Goal: Task Accomplishment & Management: Manage account settings

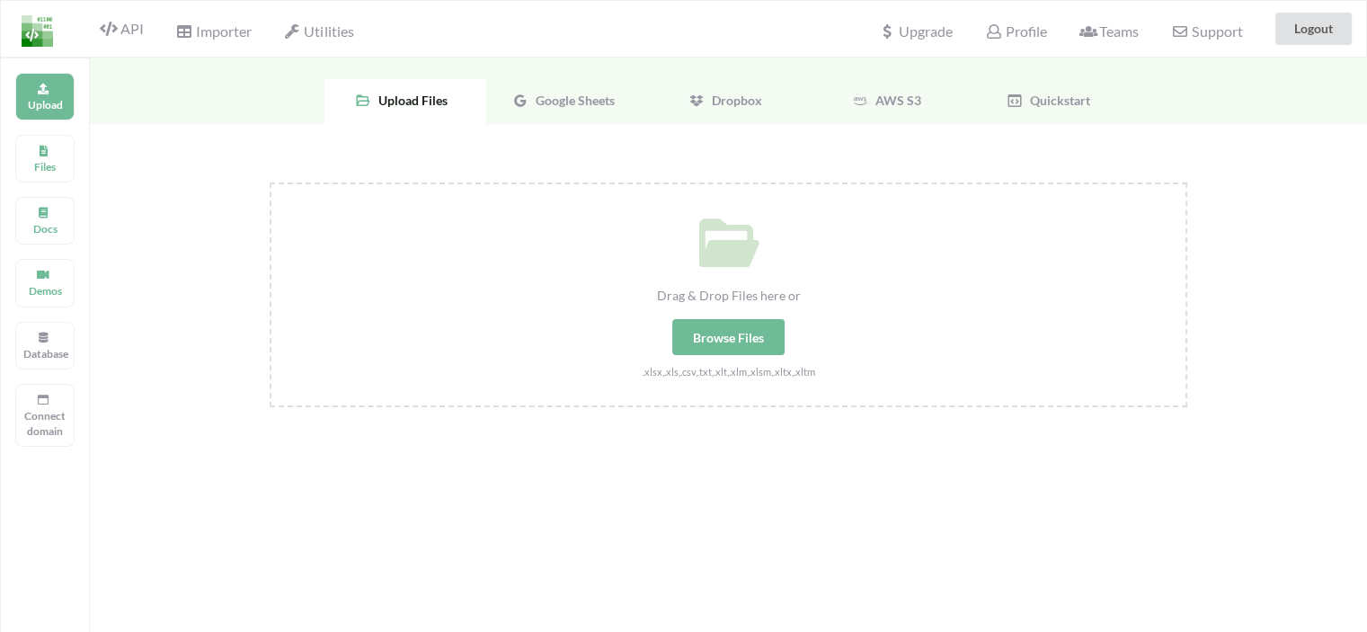
click at [597, 99] on span "Google Sheets" at bounding box center [571, 100] width 86 height 15
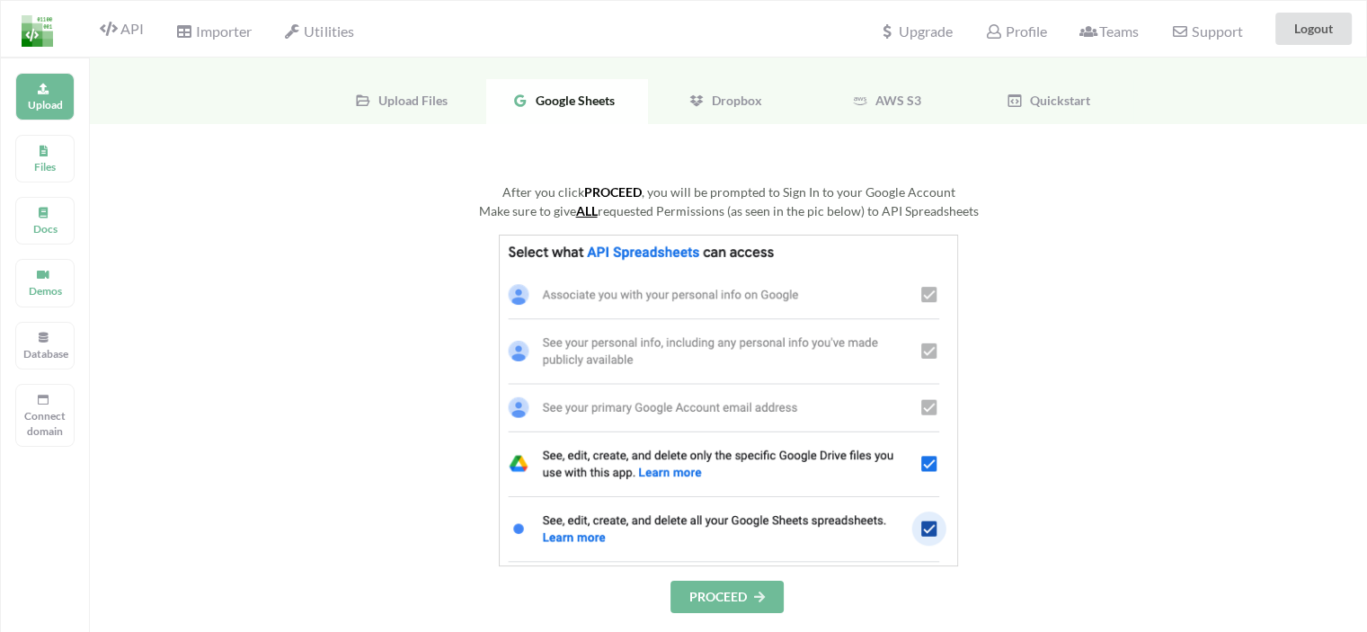
click at [733, 596] on button "PROCEED" at bounding box center [726, 597] width 113 height 32
click at [35, 31] on img at bounding box center [37, 30] width 31 height 31
click at [37, 35] on img at bounding box center [37, 30] width 31 height 31
click at [112, 28] on icon at bounding box center [108, 29] width 17 height 14
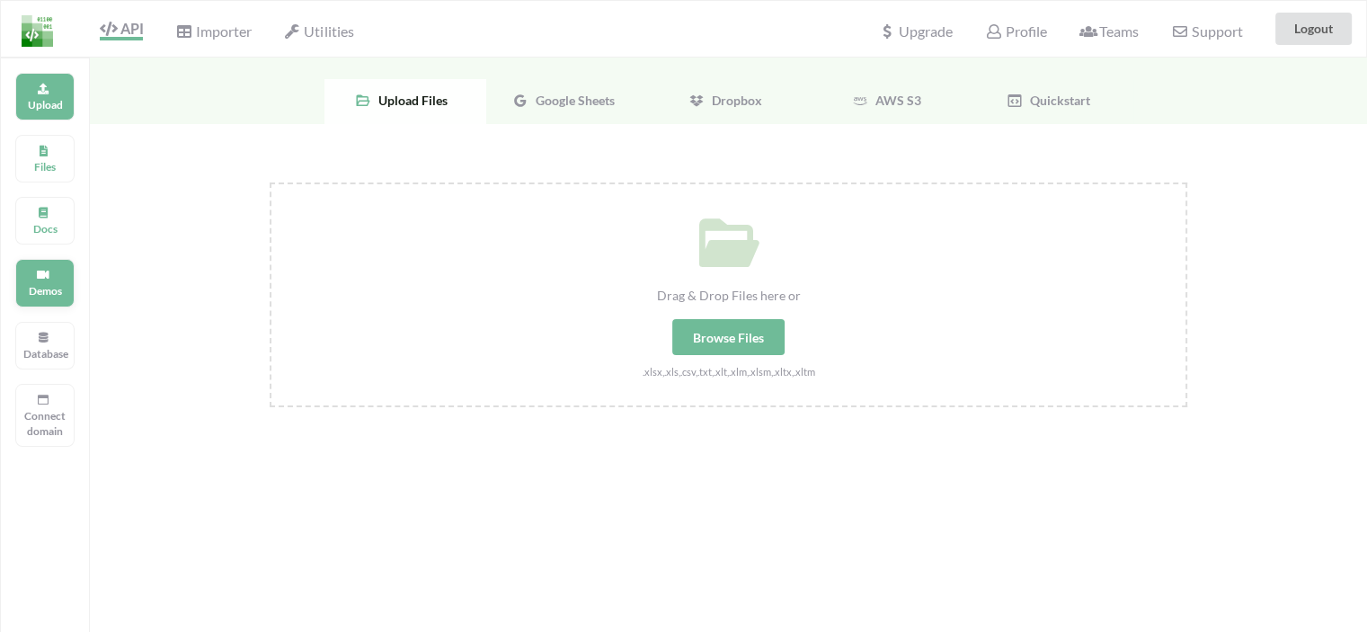
click at [43, 283] on p "Demos" at bounding box center [44, 290] width 43 height 15
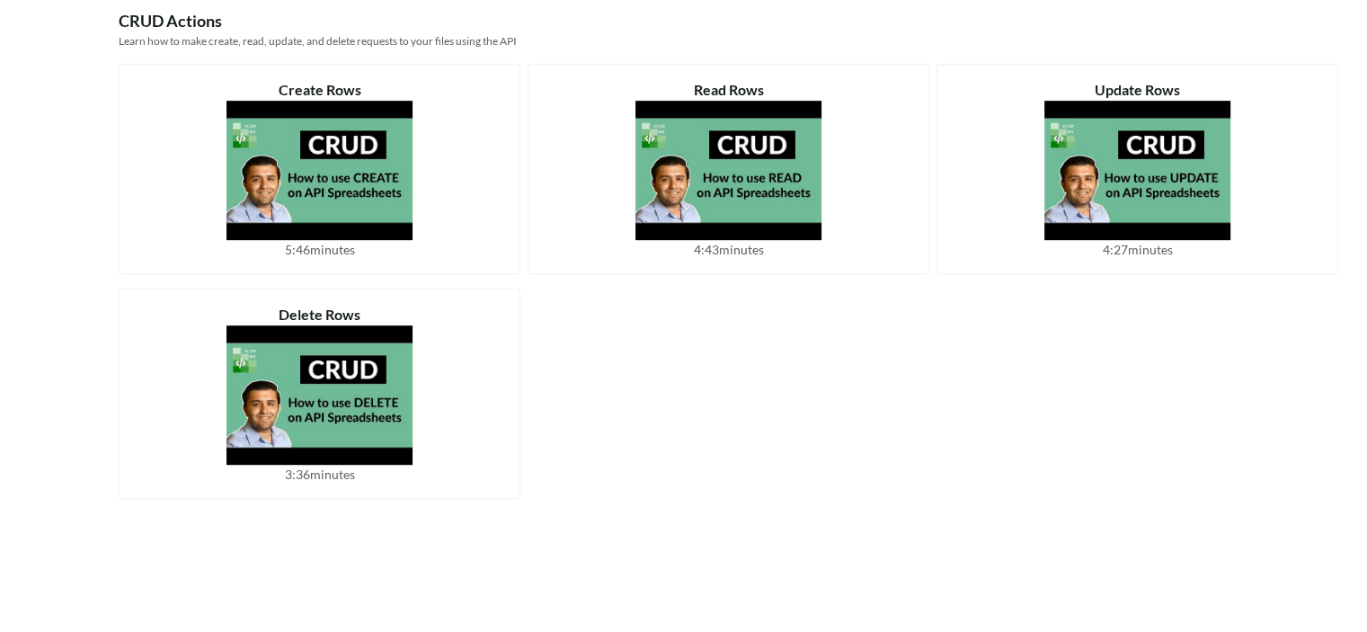
scroll to position [809, 0]
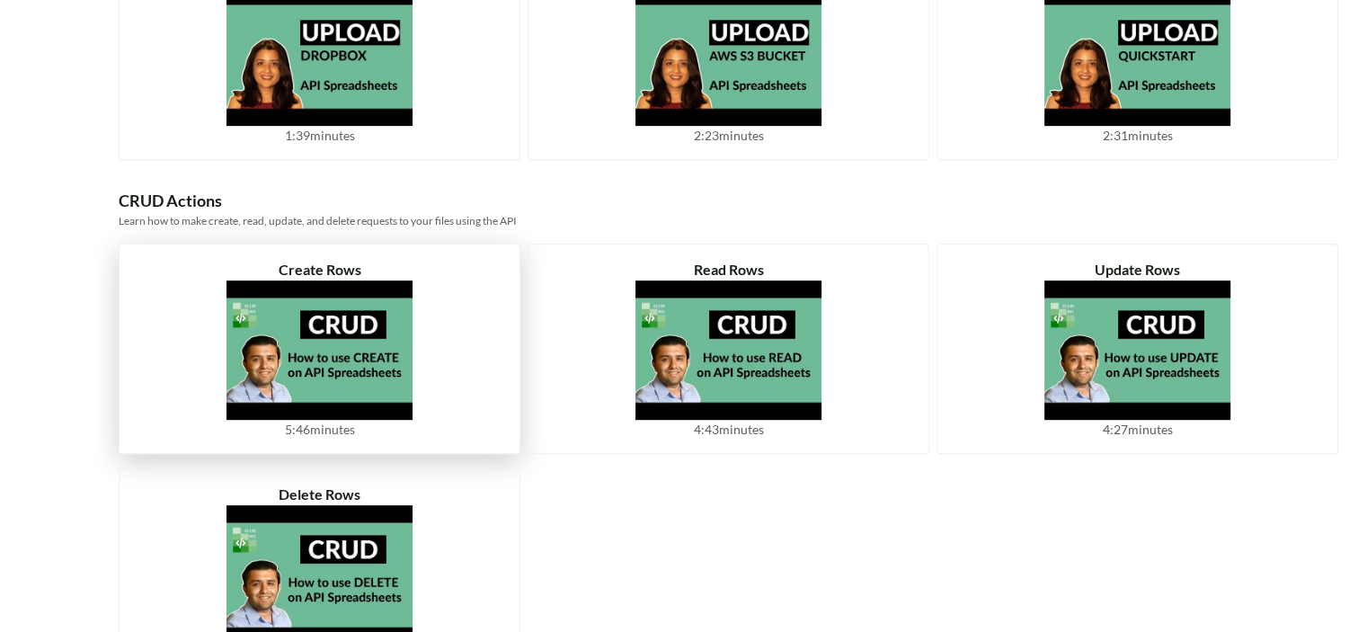
click at [356, 354] on img at bounding box center [319, 349] width 186 height 139
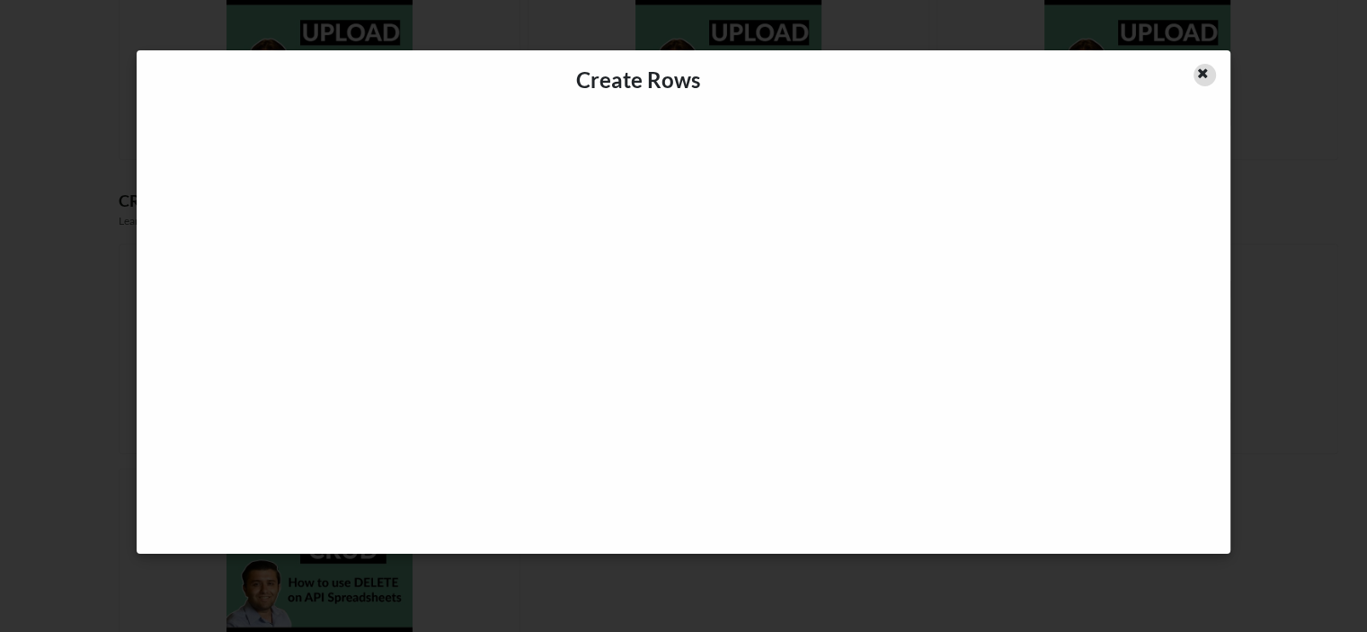
click at [1205, 77] on icon at bounding box center [1202, 71] width 15 height 13
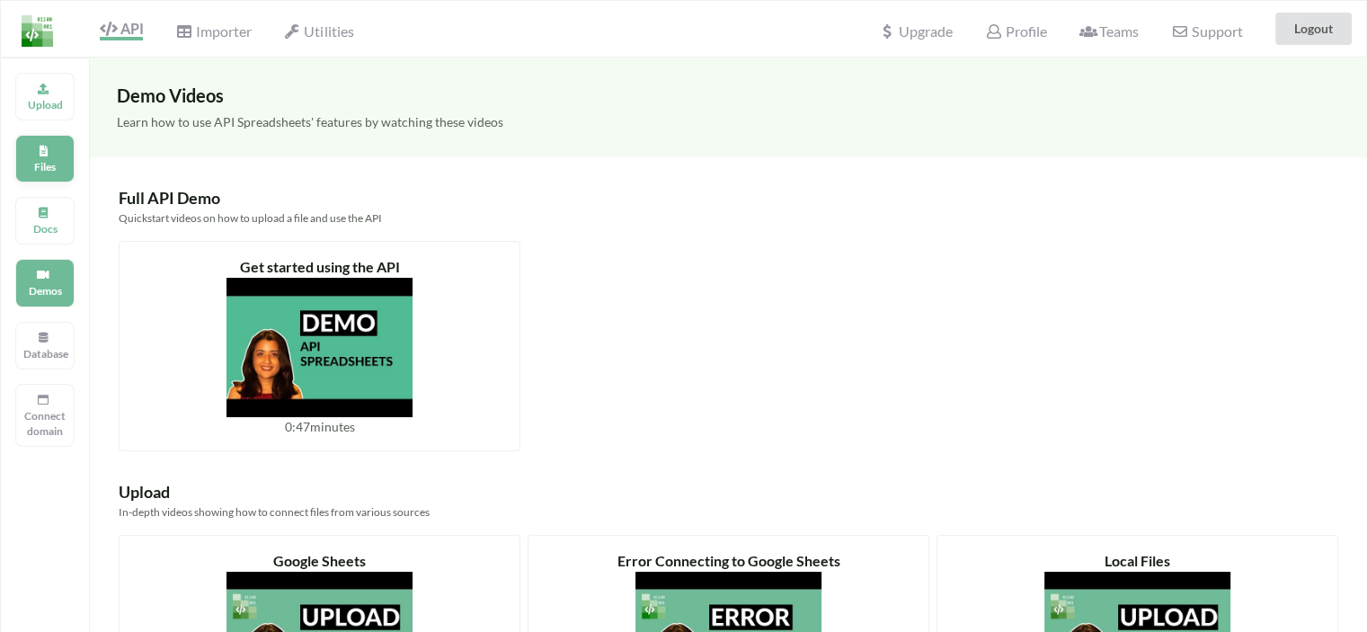
click at [26, 161] on p "Files" at bounding box center [44, 166] width 43 height 15
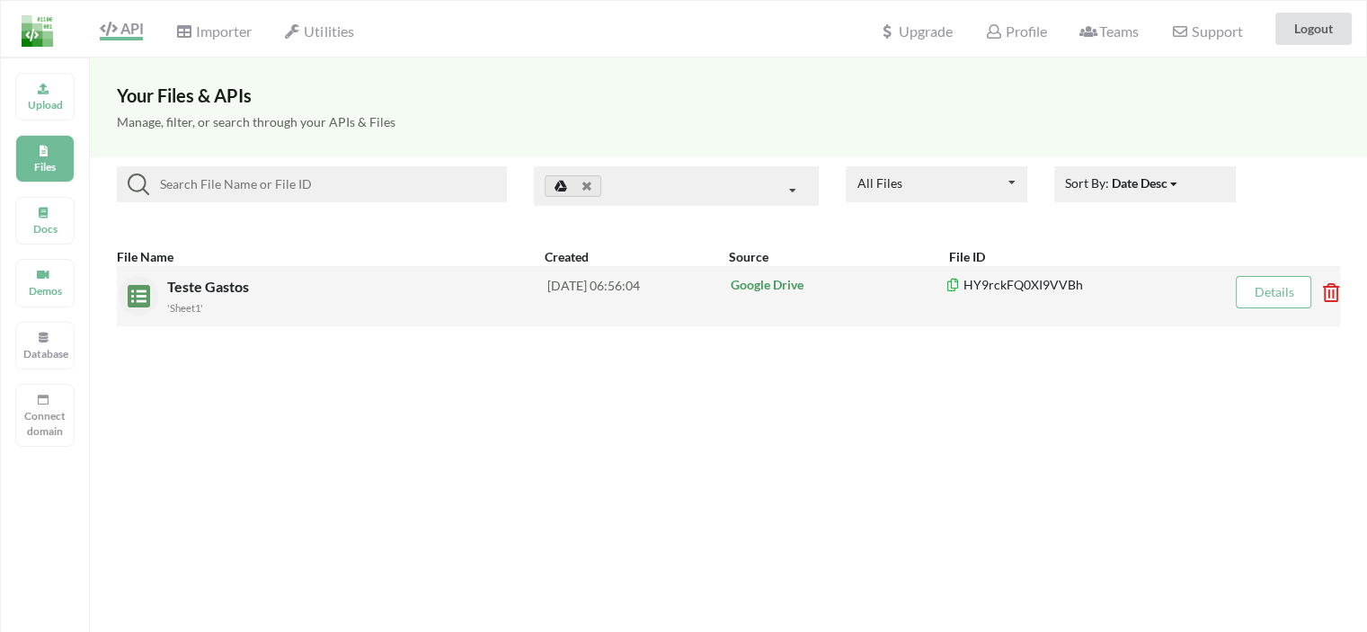
click at [205, 294] on span "Teste Gastos" at bounding box center [209, 286] width 85 height 17
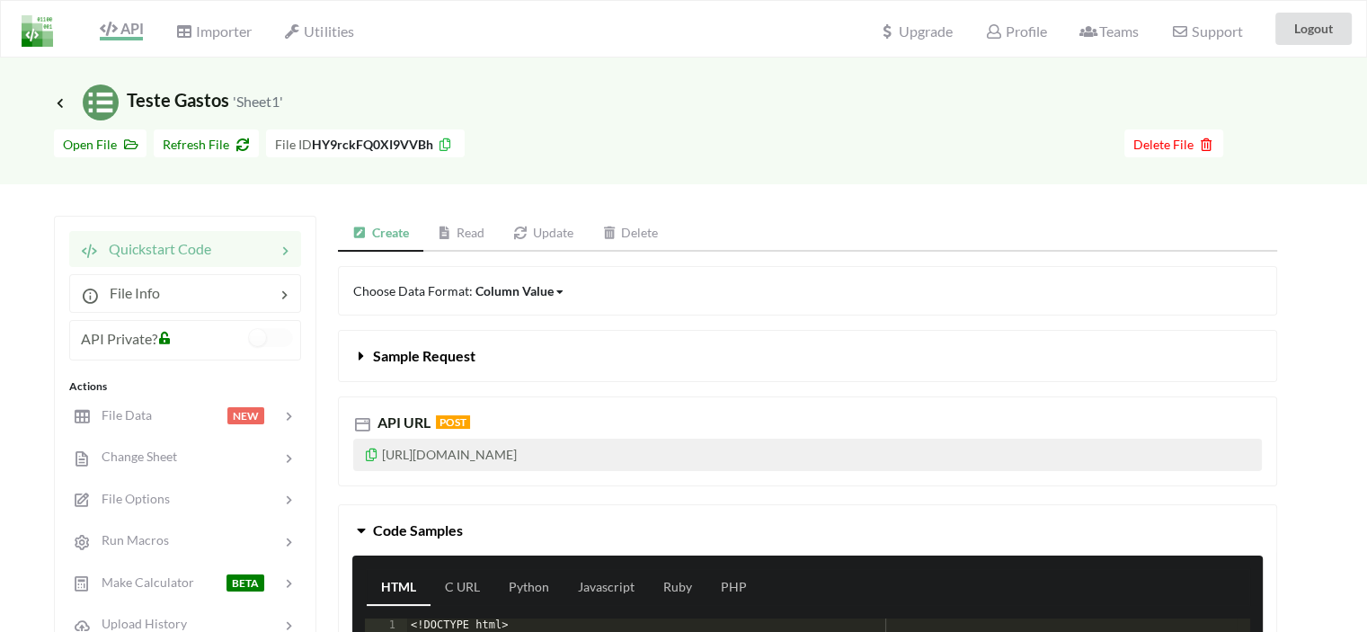
click at [562, 233] on link "Update" at bounding box center [543, 234] width 89 height 36
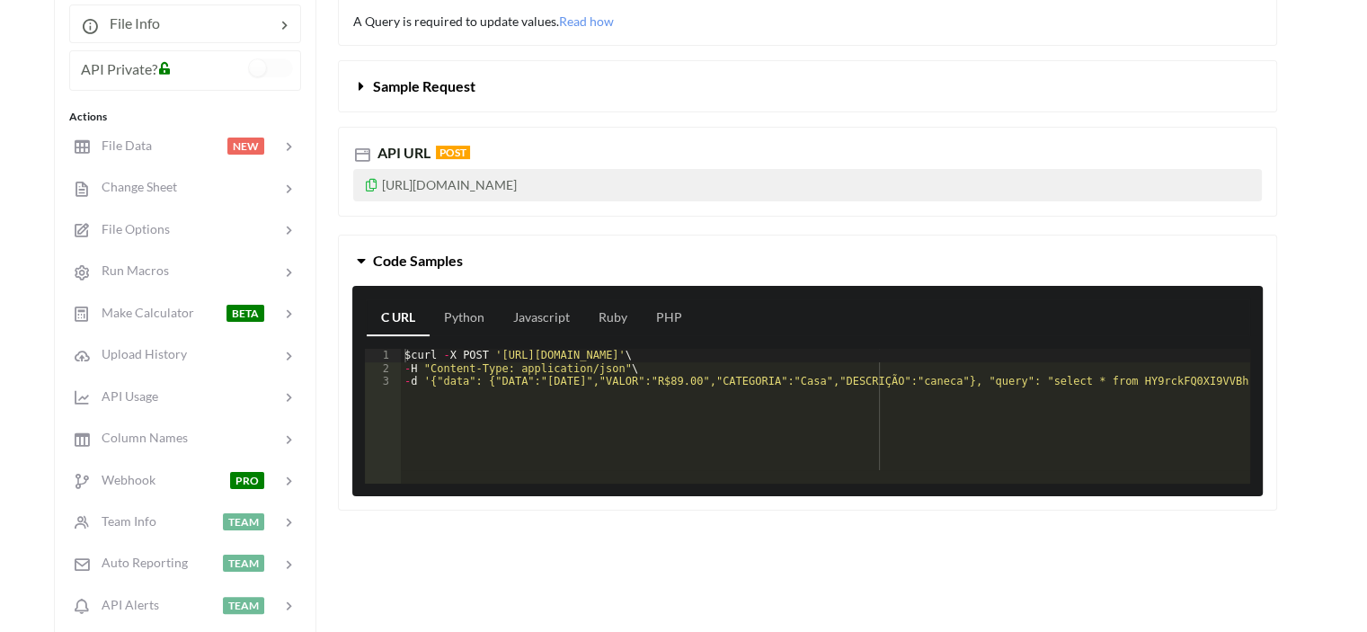
scroll to position [180, 0]
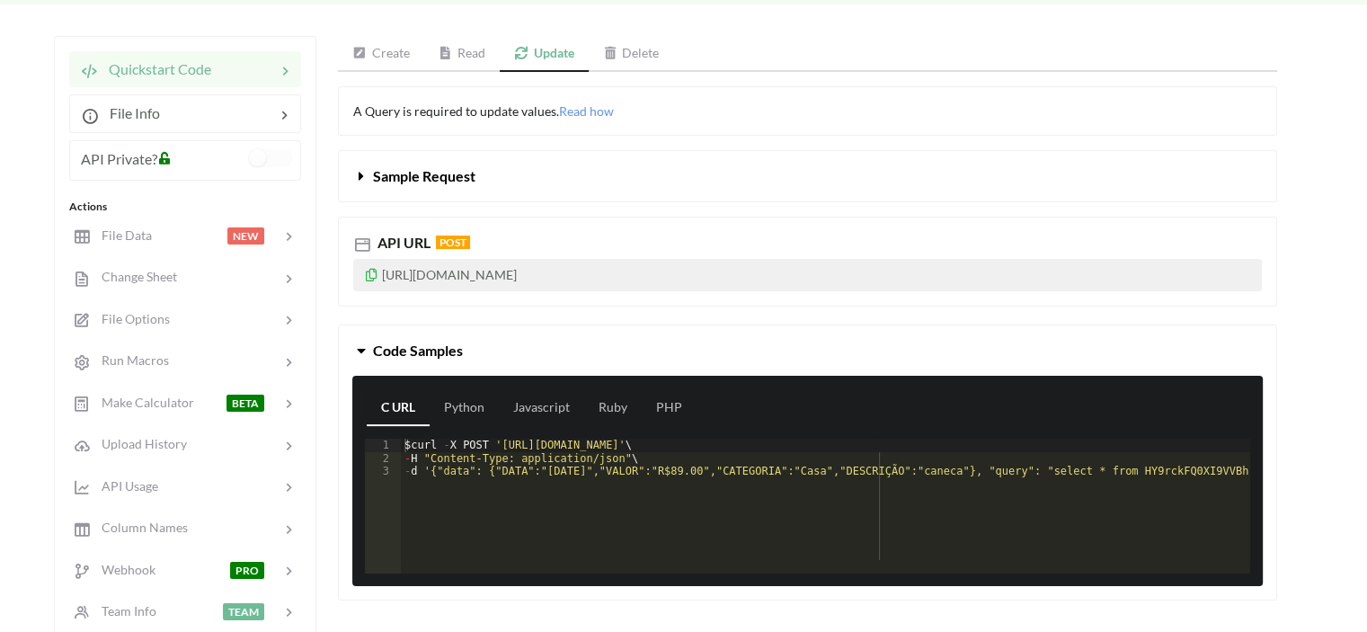
drag, startPoint x: 710, startPoint y: 271, endPoint x: 618, endPoint y: 265, distance: 91.9
click at [679, 272] on p "[URL][DOMAIN_NAME]" at bounding box center [807, 275] width 909 height 32
click at [369, 272] on icon at bounding box center [371, 272] width 15 height 13
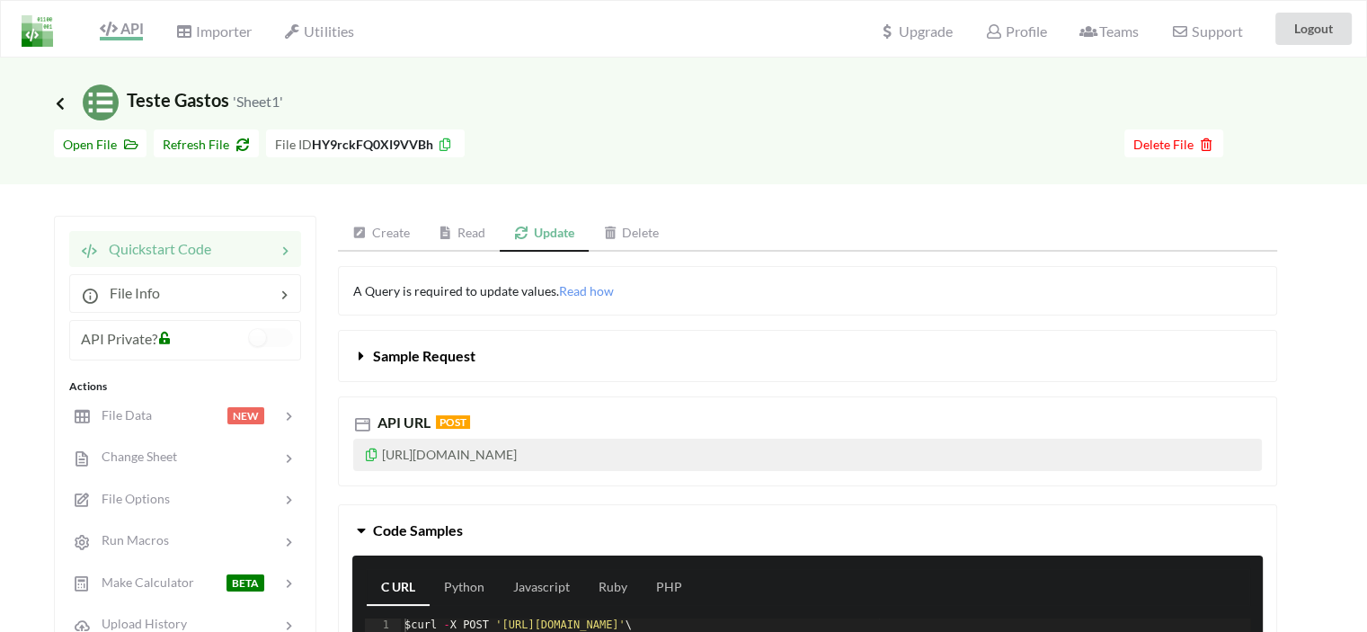
click at [61, 97] on icon at bounding box center [60, 102] width 16 height 14
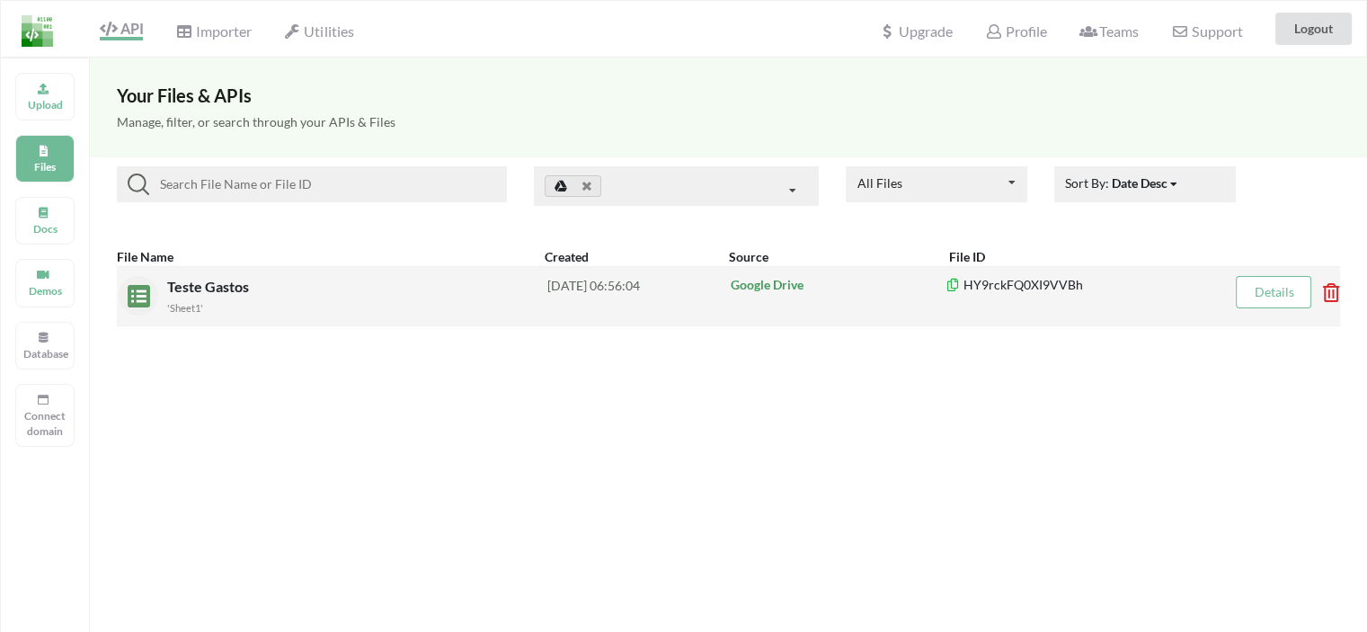
click at [1327, 290] on icon at bounding box center [1324, 286] width 5 height 7
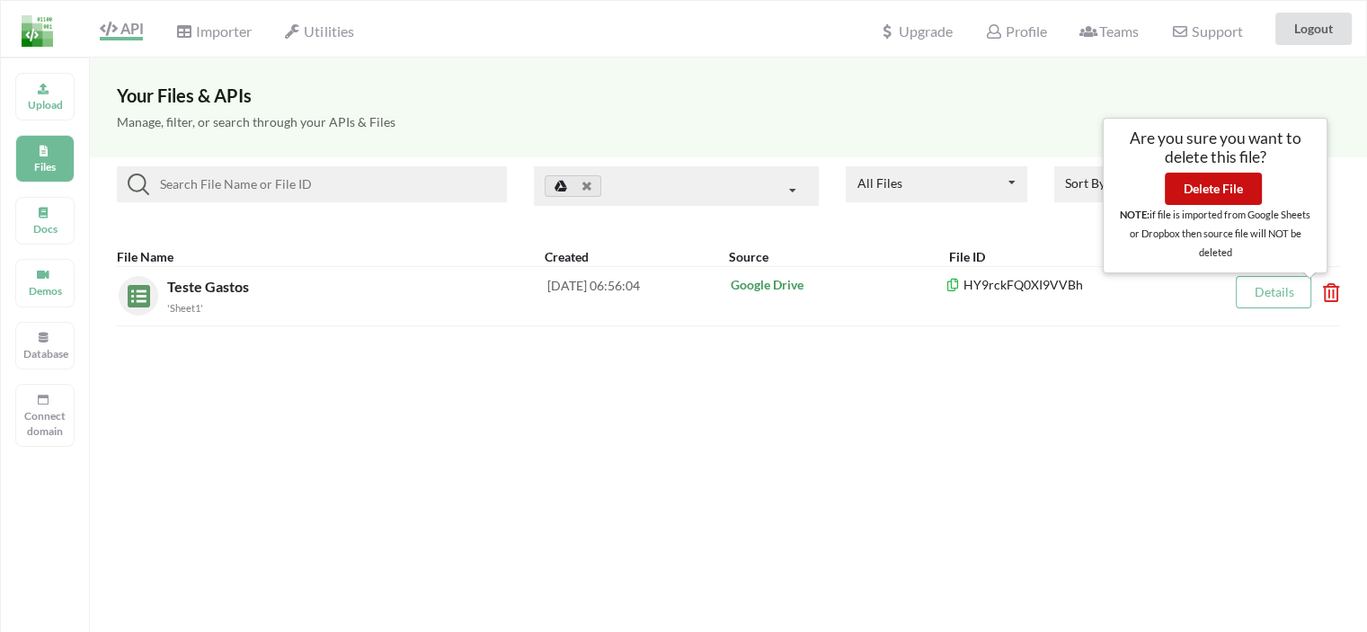
click at [1226, 191] on button "Delete File" at bounding box center [1213, 189] width 97 height 32
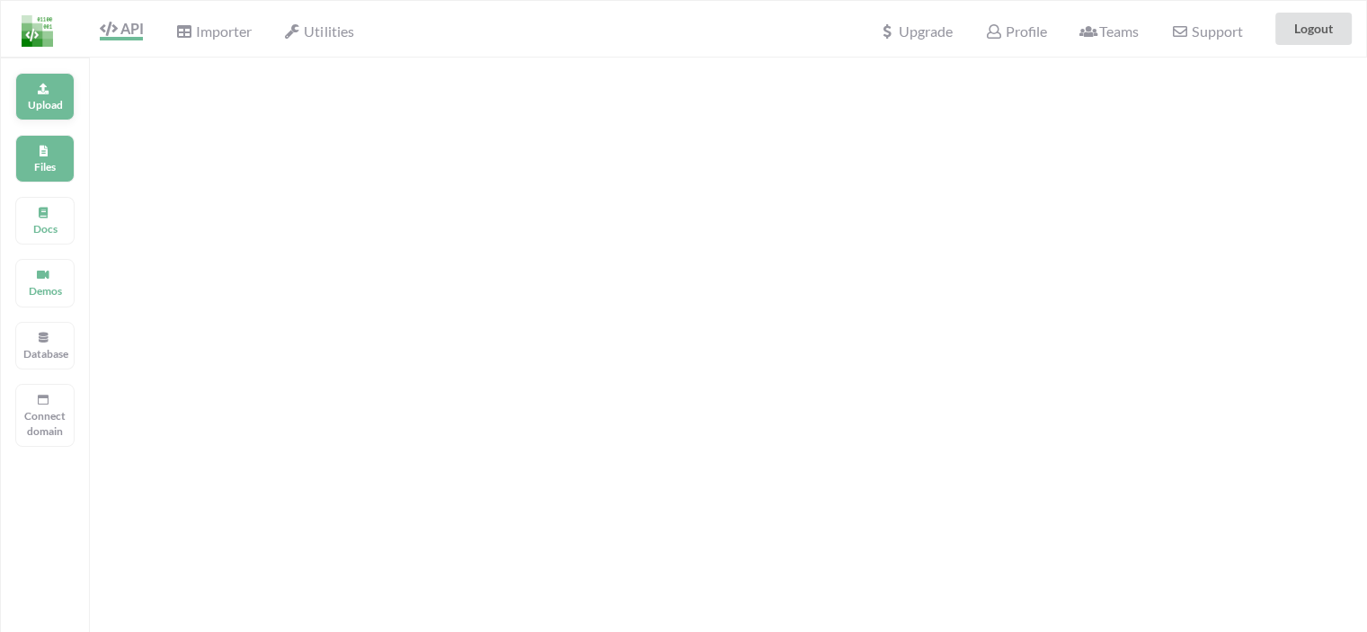
click at [58, 103] on p "Upload" at bounding box center [44, 104] width 43 height 15
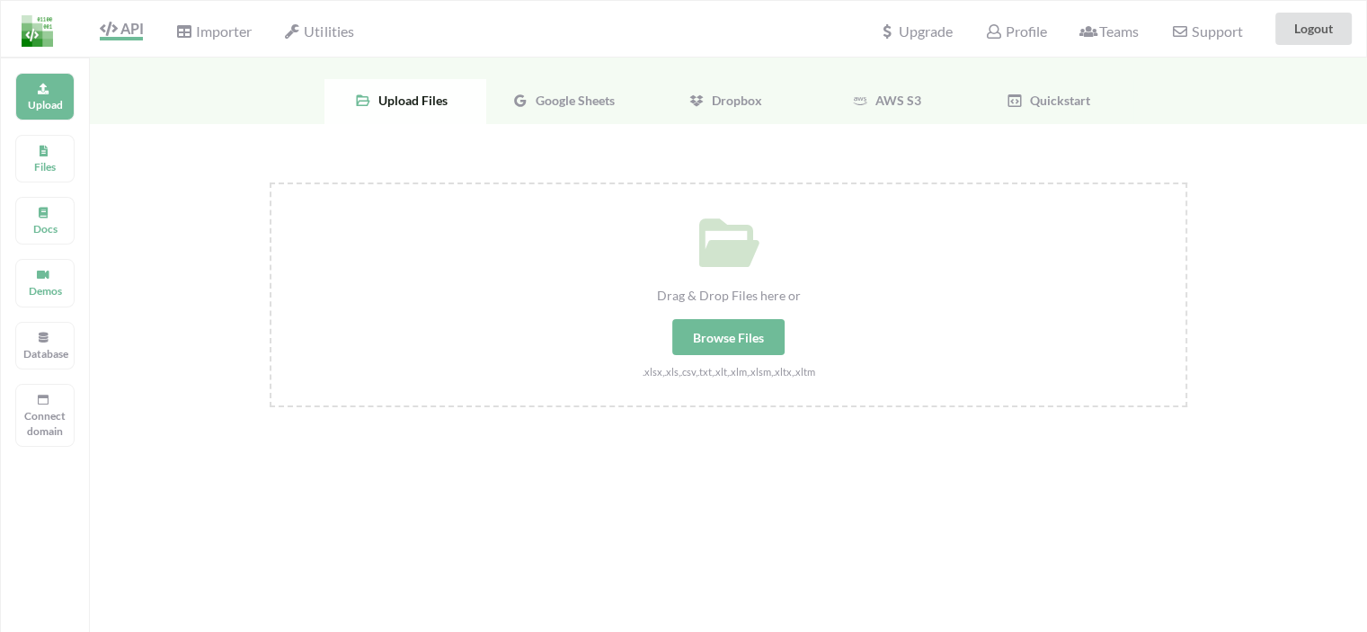
click at [572, 96] on span "Google Sheets" at bounding box center [571, 100] width 86 height 15
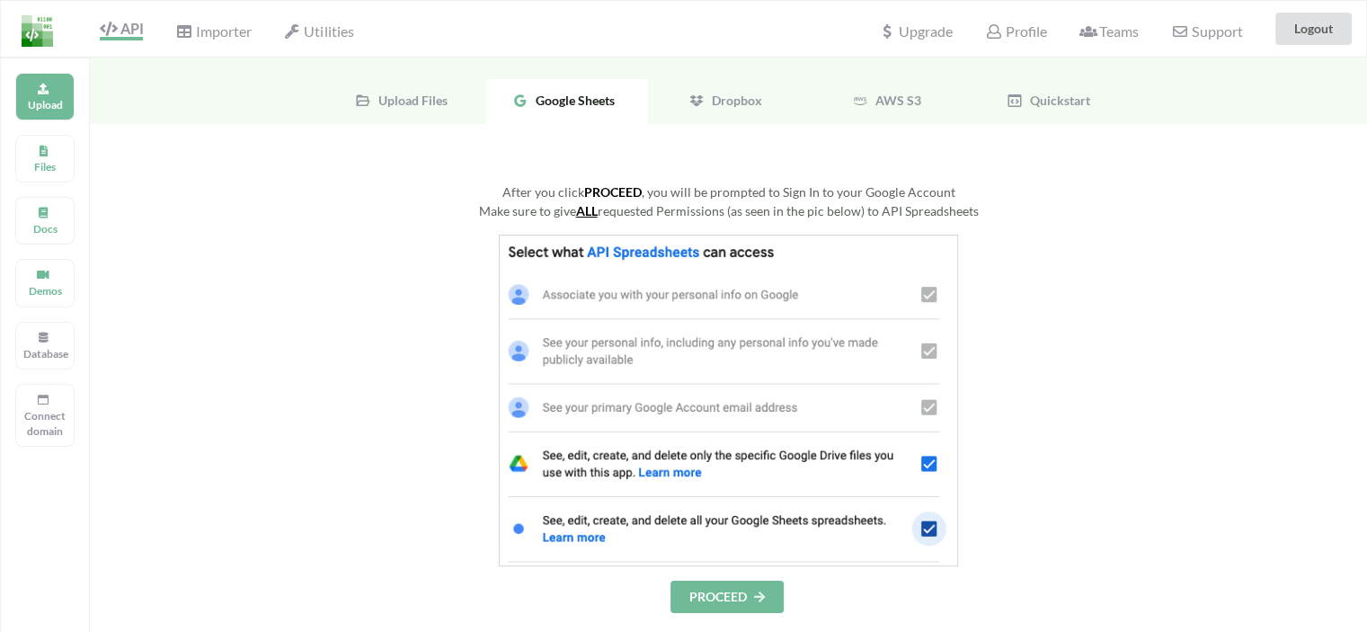
click at [737, 587] on button "PROCEED" at bounding box center [726, 597] width 113 height 32
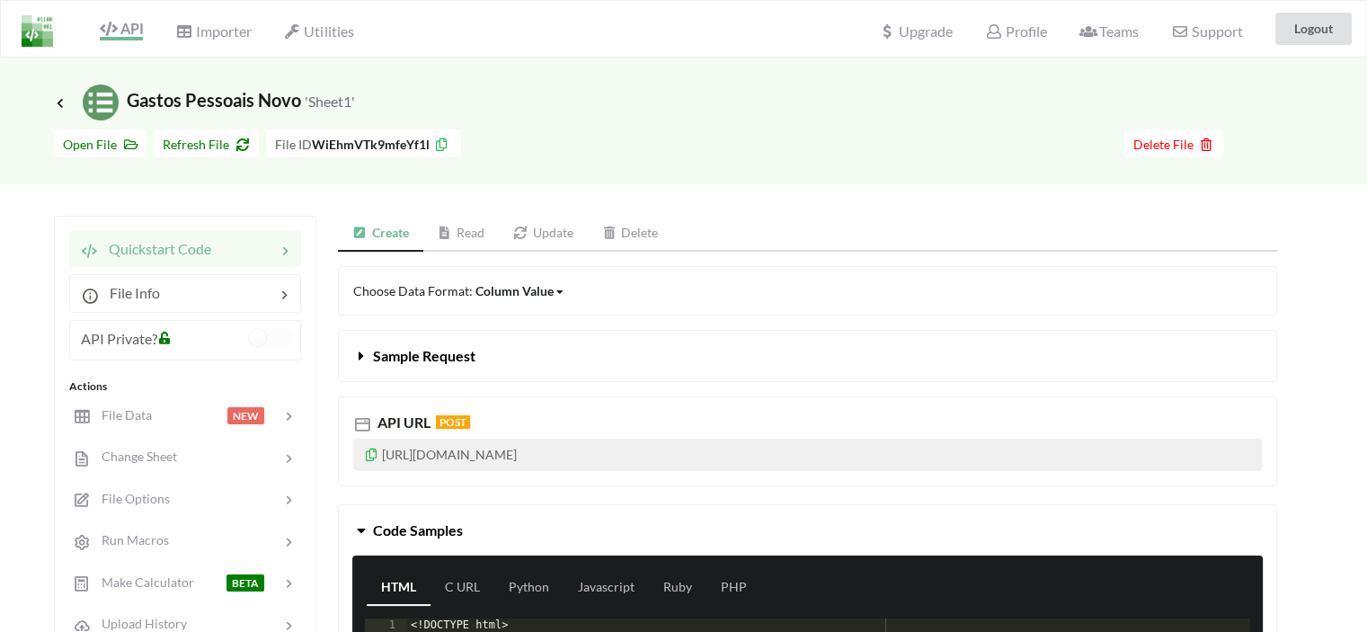
click at [457, 234] on link "Read" at bounding box center [461, 234] width 76 height 36
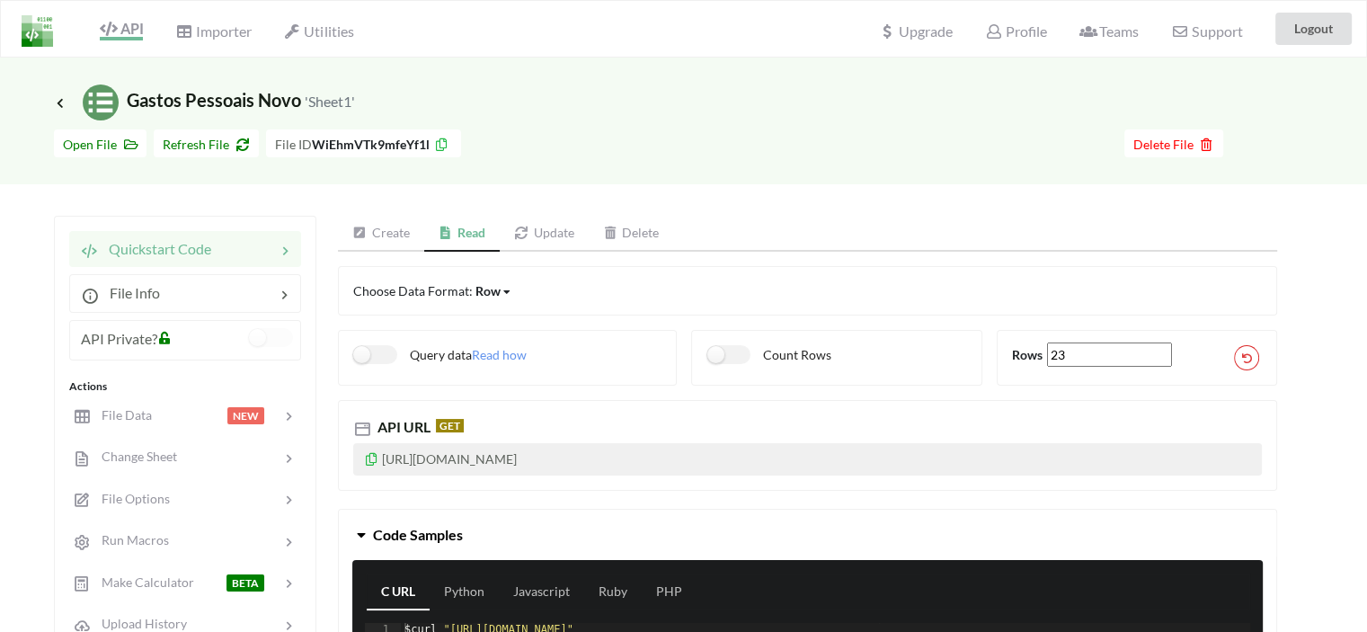
click at [373, 456] on icon at bounding box center [371, 456] width 15 height 13
